Goal: Find specific page/section: Find specific page/section

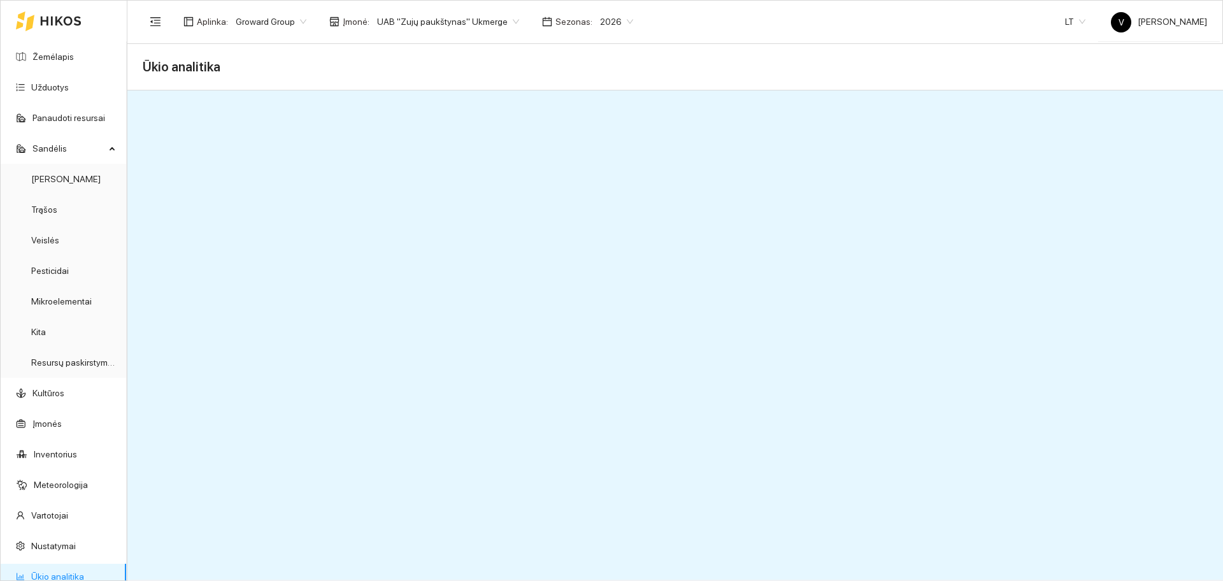
scroll to position [42, 0]
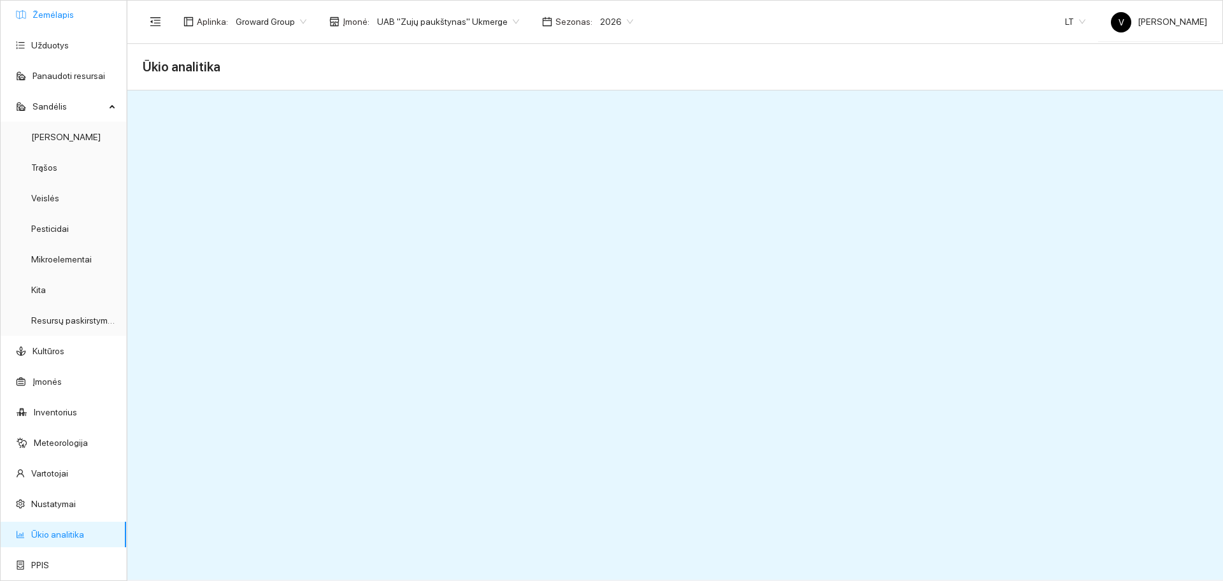
click at [57, 17] on link "Žemėlapis" at bounding box center [52, 15] width 41 height 10
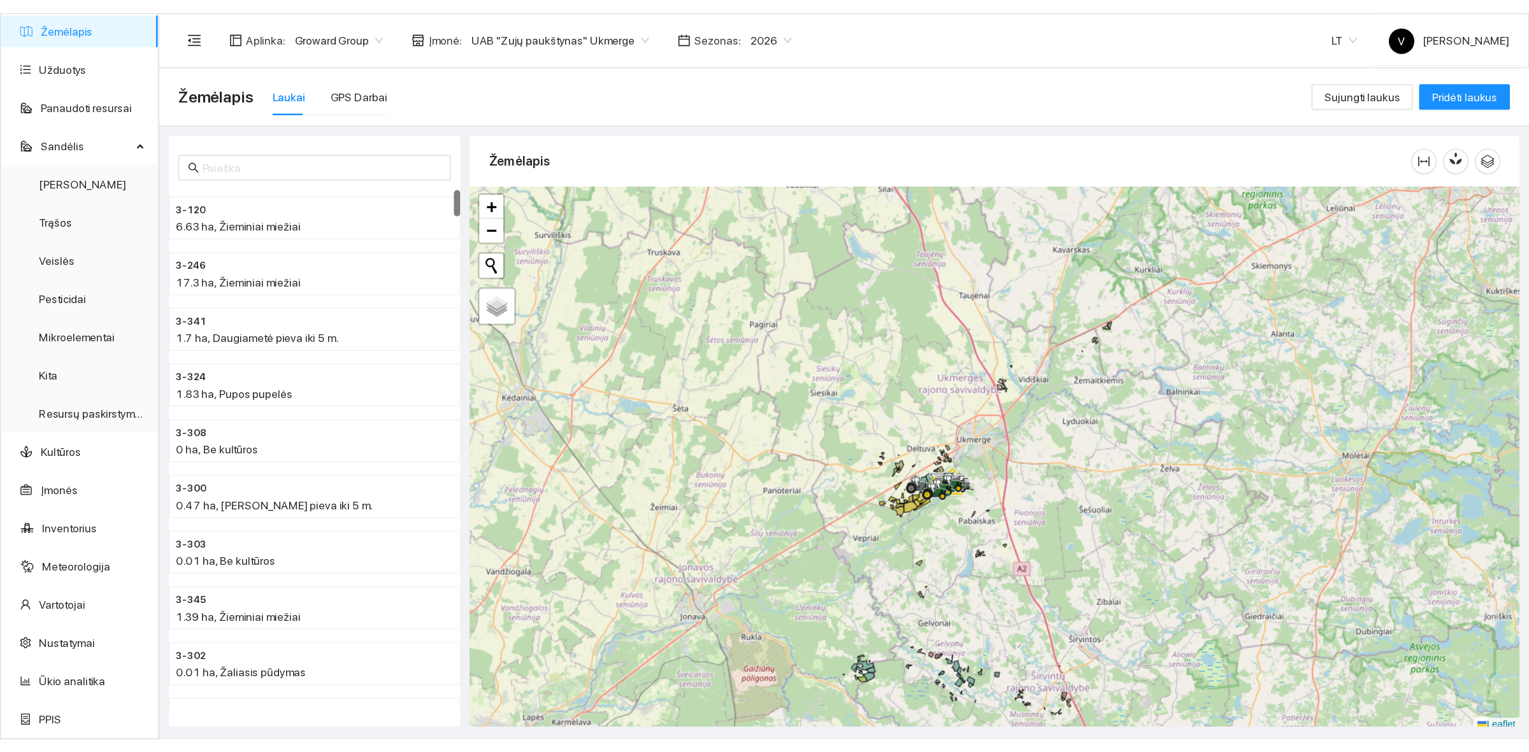
scroll to position [4, 0]
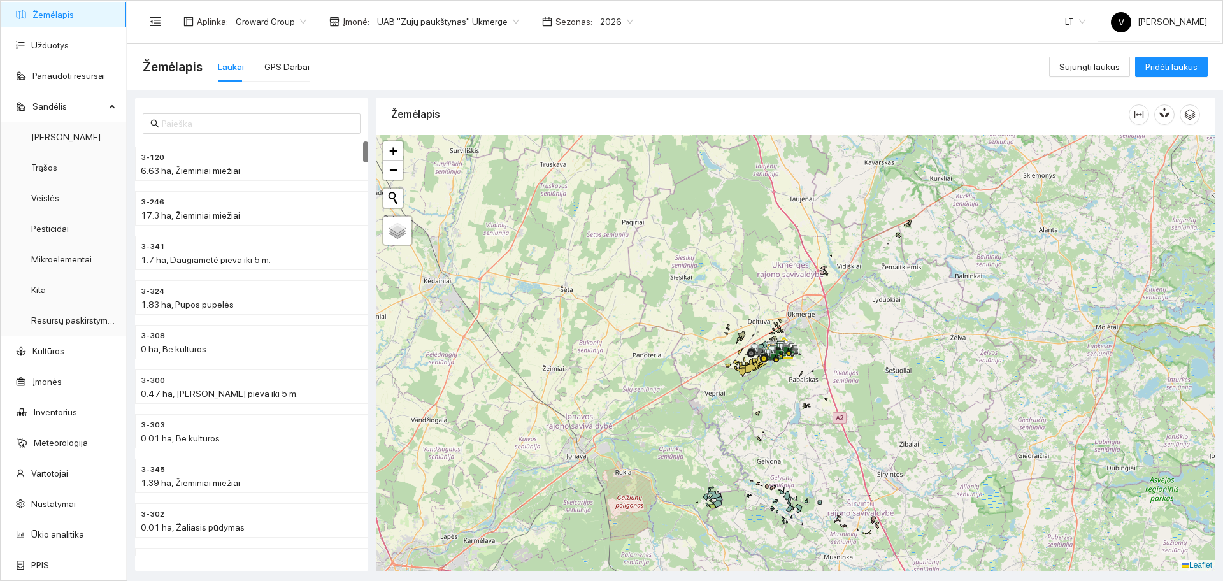
drag, startPoint x: 669, startPoint y: 353, endPoint x: 691, endPoint y: 331, distance: 32.0
click at [691, 331] on div at bounding box center [795, 353] width 839 height 436
click at [459, 29] on span "UAB "Zujų paukštynas" Ukmerge" at bounding box center [448, 21] width 142 height 19
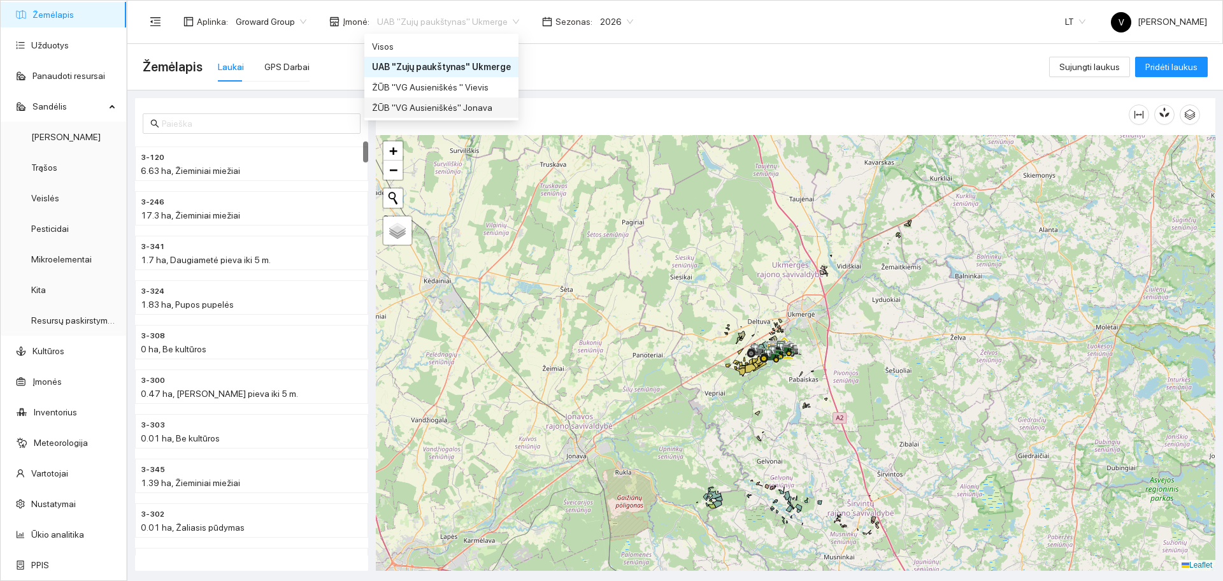
click at [448, 107] on div "ŽŪB "VG Ausieniškės" Jonava" at bounding box center [441, 108] width 139 height 14
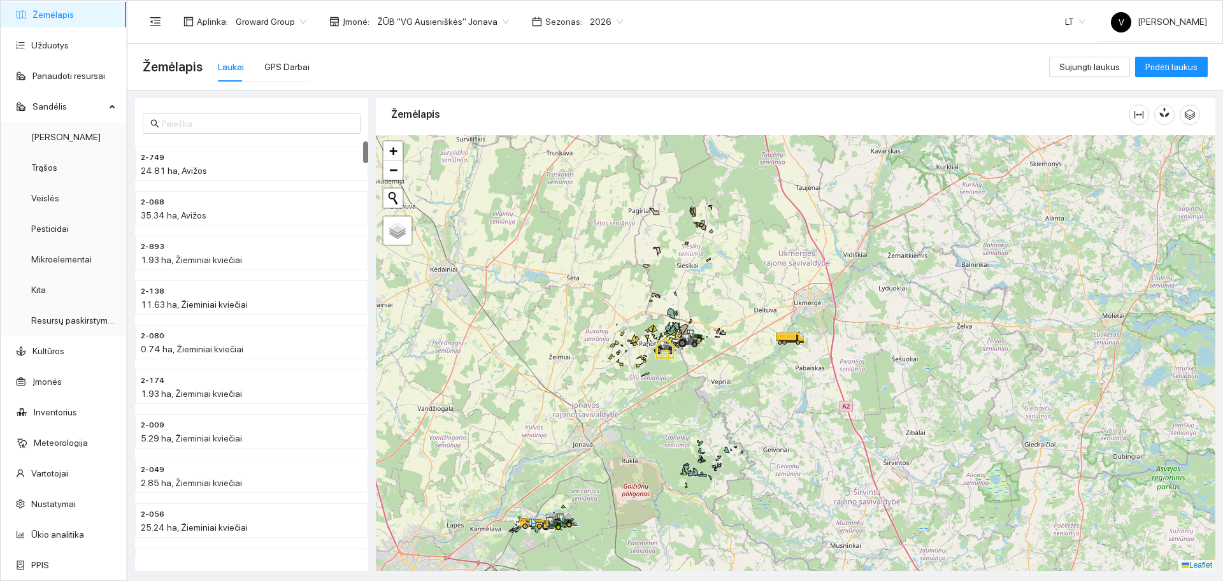
drag, startPoint x: 663, startPoint y: 470, endPoint x: 801, endPoint y: 335, distance: 193.2
click at [815, 333] on div at bounding box center [795, 353] width 839 height 436
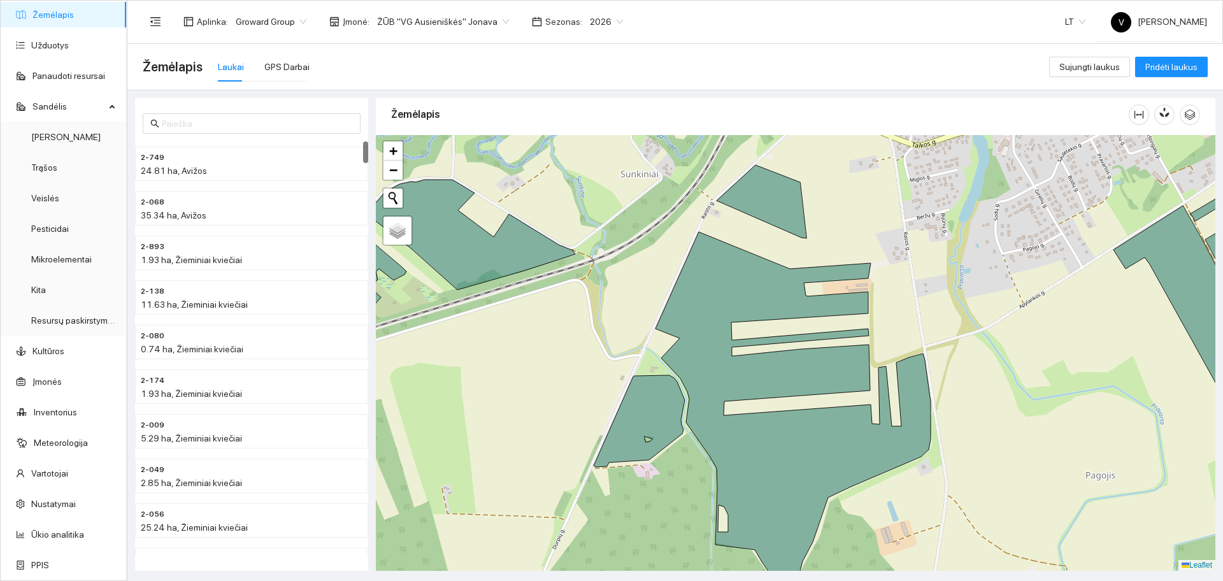
drag, startPoint x: 880, startPoint y: 253, endPoint x: 847, endPoint y: 314, distance: 69.0
click at [847, 315] on div at bounding box center [795, 353] width 839 height 436
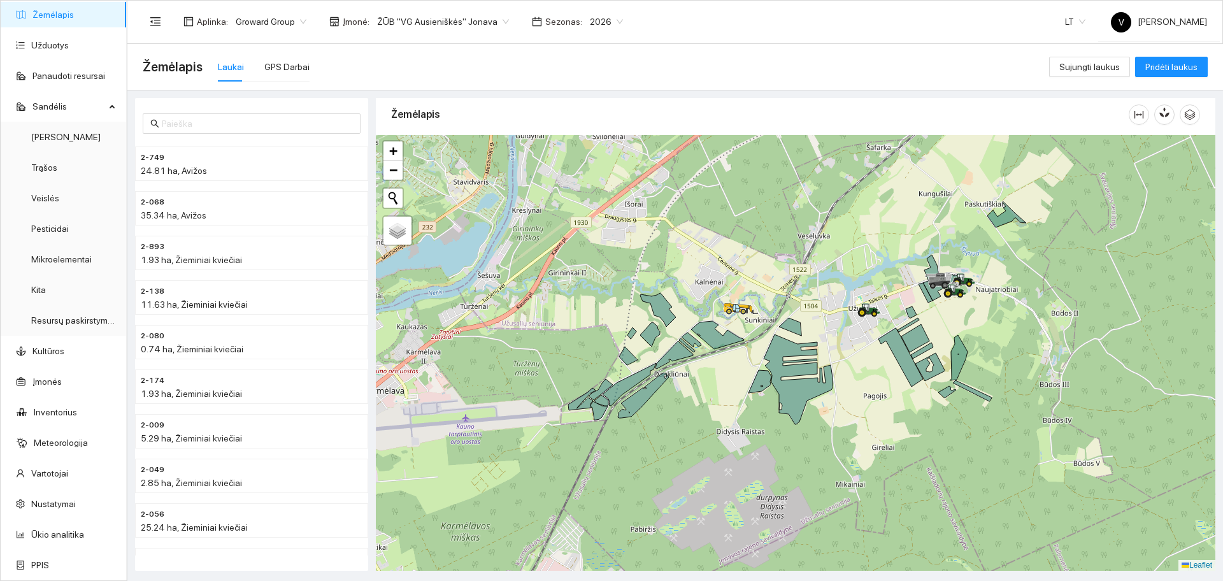
drag, startPoint x: 841, startPoint y: 306, endPoint x: 796, endPoint y: 335, distance: 53.5
click at [815, 340] on div at bounding box center [795, 353] width 839 height 436
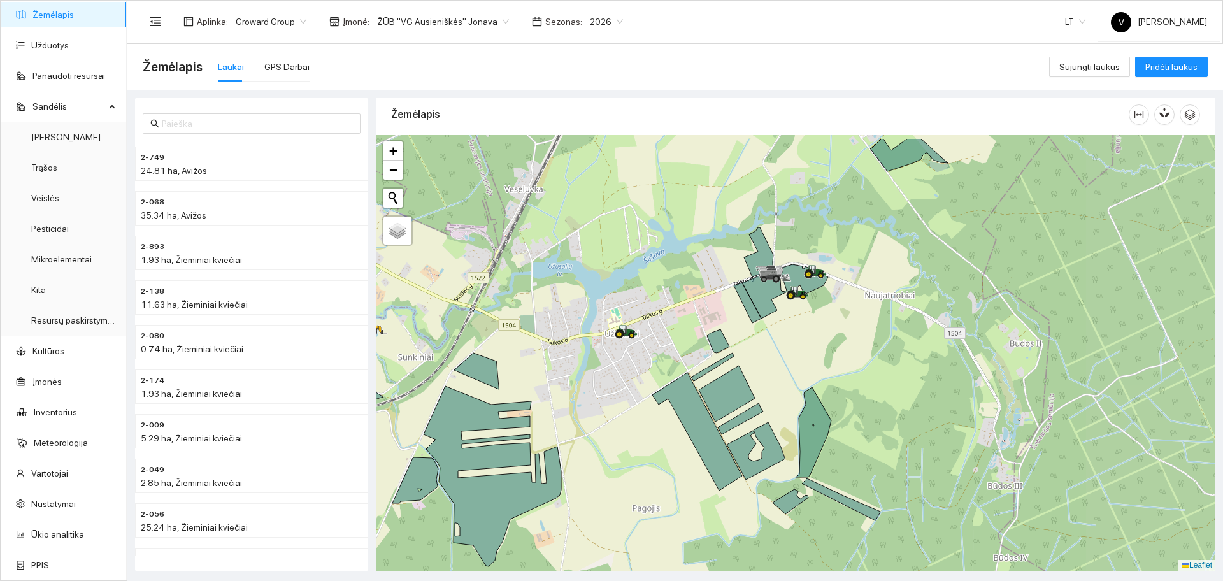
drag, startPoint x: 877, startPoint y: 344, endPoint x: 564, endPoint y: 389, distance: 315.9
click at [566, 389] on div at bounding box center [795, 353] width 839 height 436
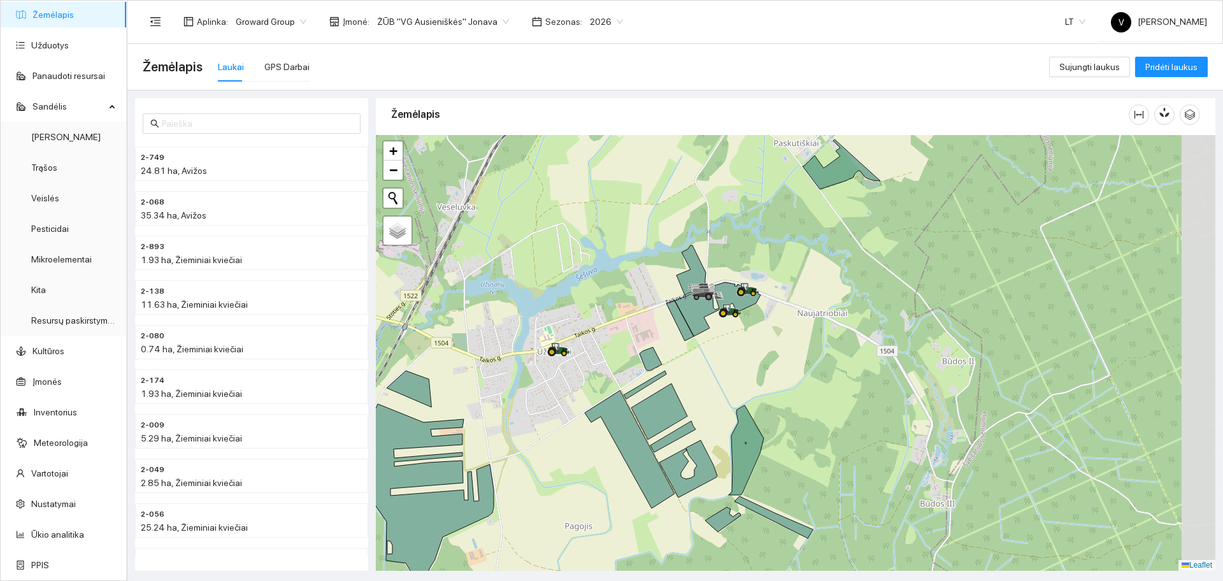
drag, startPoint x: 722, startPoint y: 332, endPoint x: 692, endPoint y: 341, distance: 30.6
click at [692, 341] on div at bounding box center [795, 353] width 839 height 436
